Goal: Transaction & Acquisition: Book appointment/travel/reservation

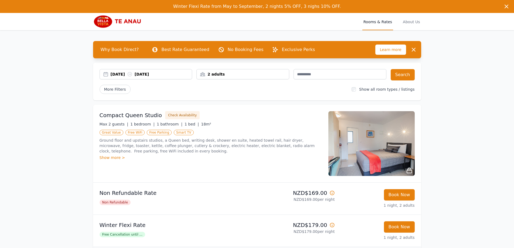
click at [130, 76] on div "[DATE] [DATE]" at bounding box center [152, 74] width 82 height 5
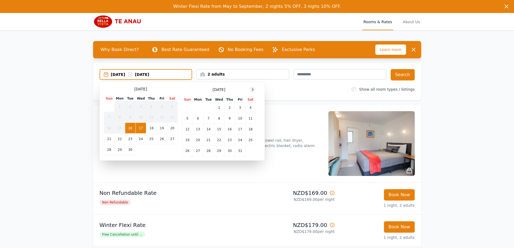
click at [252, 90] on icon at bounding box center [253, 89] width 4 height 4
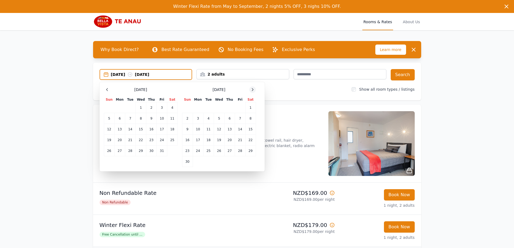
click at [251, 90] on icon at bounding box center [253, 89] width 4 height 4
click at [250, 89] on div at bounding box center [252, 89] width 6 height 6
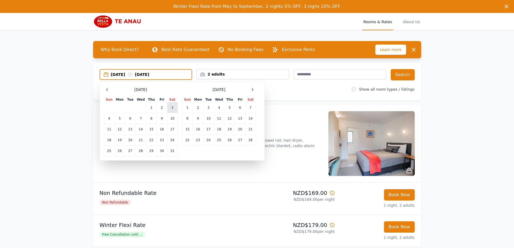
click at [173, 107] on td "3" at bounding box center [172, 107] width 11 height 11
click at [120, 119] on td "5" at bounding box center [119, 118] width 11 height 11
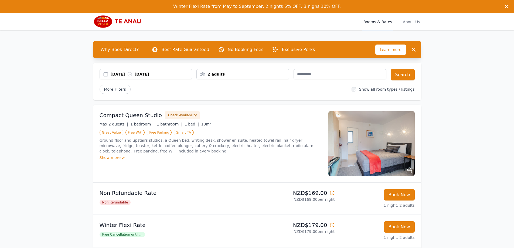
click at [279, 75] on div "2 adults" at bounding box center [243, 74] width 92 height 5
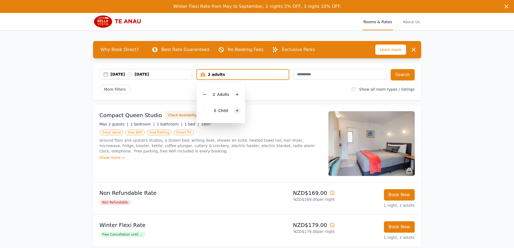
click at [234, 110] on div at bounding box center [238, 111] width 8 height 8
click at [235, 110] on icon at bounding box center [237, 111] width 4 height 4
click at [406, 77] on button "Search" at bounding box center [403, 74] width 24 height 11
